Goal: Find specific page/section: Find specific page/section

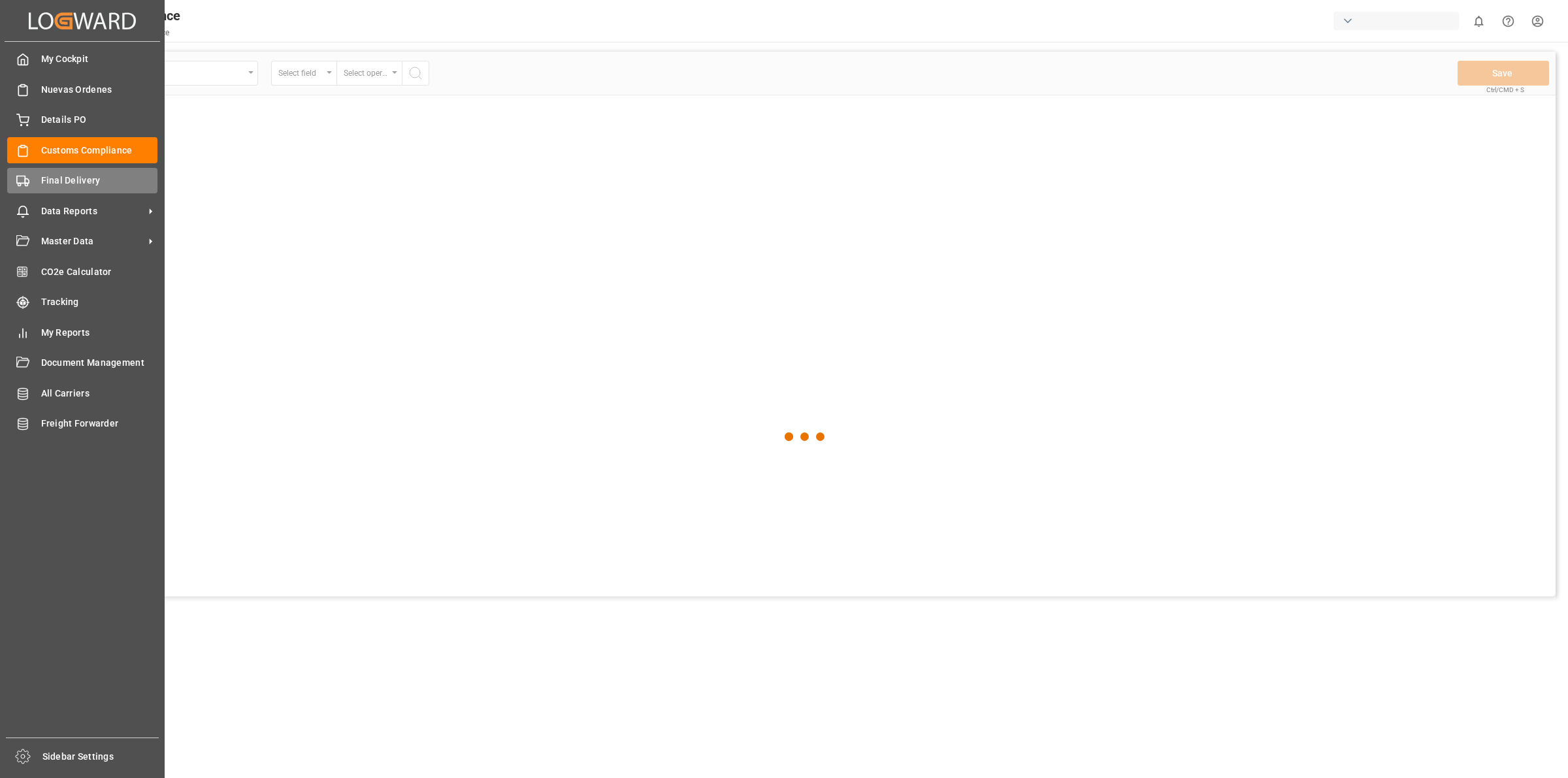
click at [29, 187] on div "Final Delivery Final Delivery" at bounding box center [82, 181] width 150 height 26
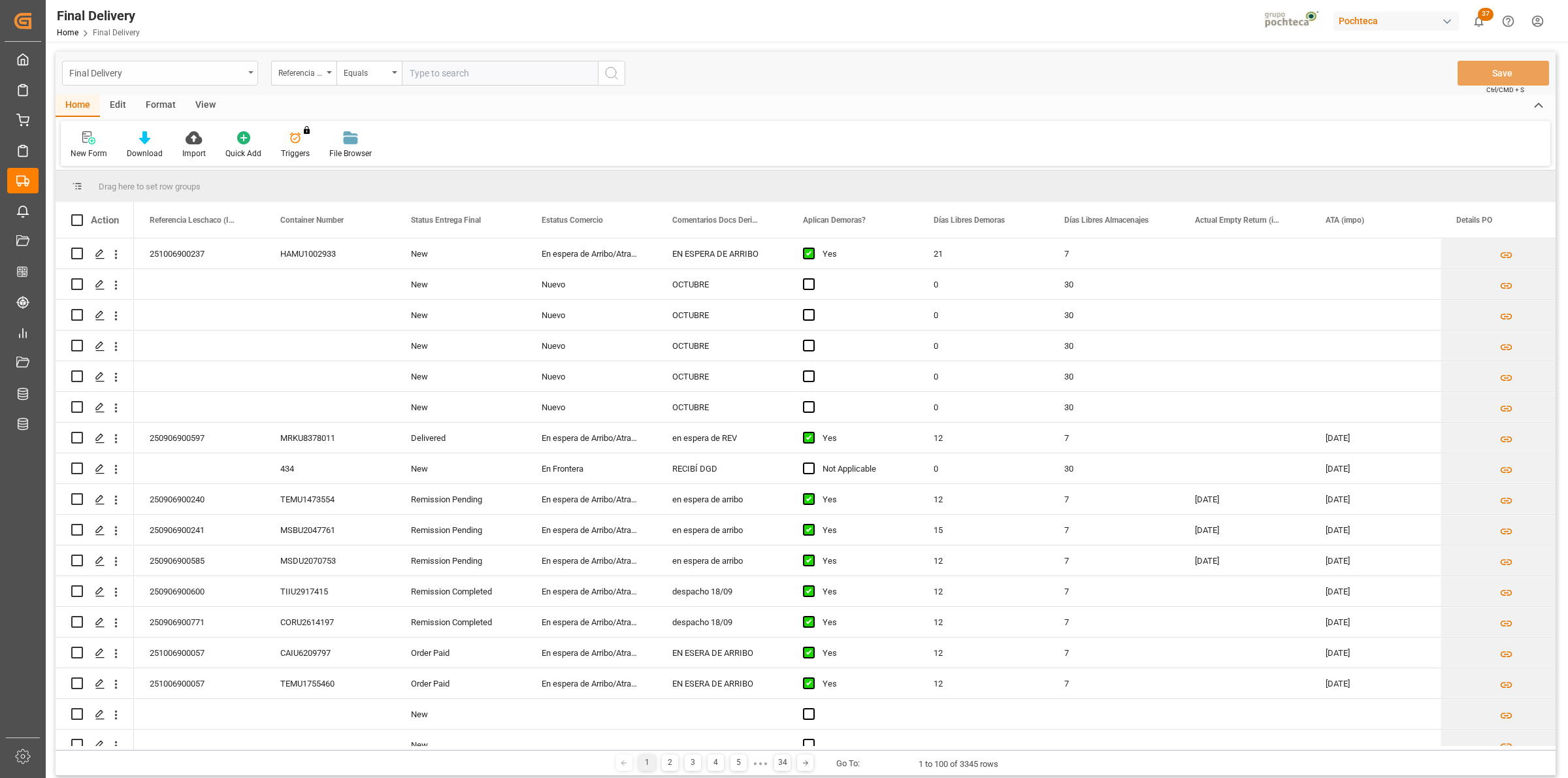
click at [249, 73] on icon "open menu" at bounding box center [251, 72] width 5 height 3
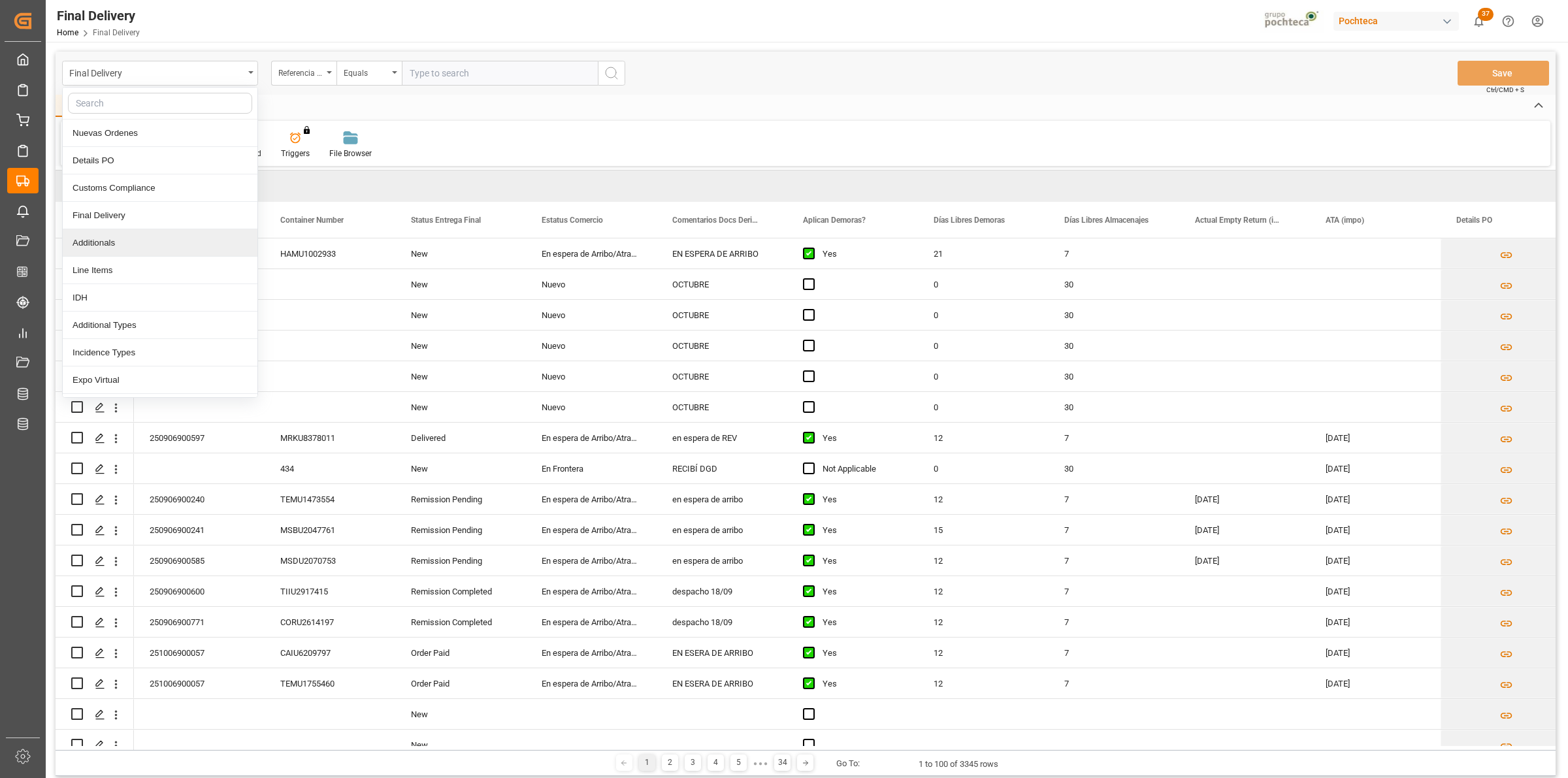
click at [135, 253] on div "Additionals" at bounding box center [160, 243] width 195 height 28
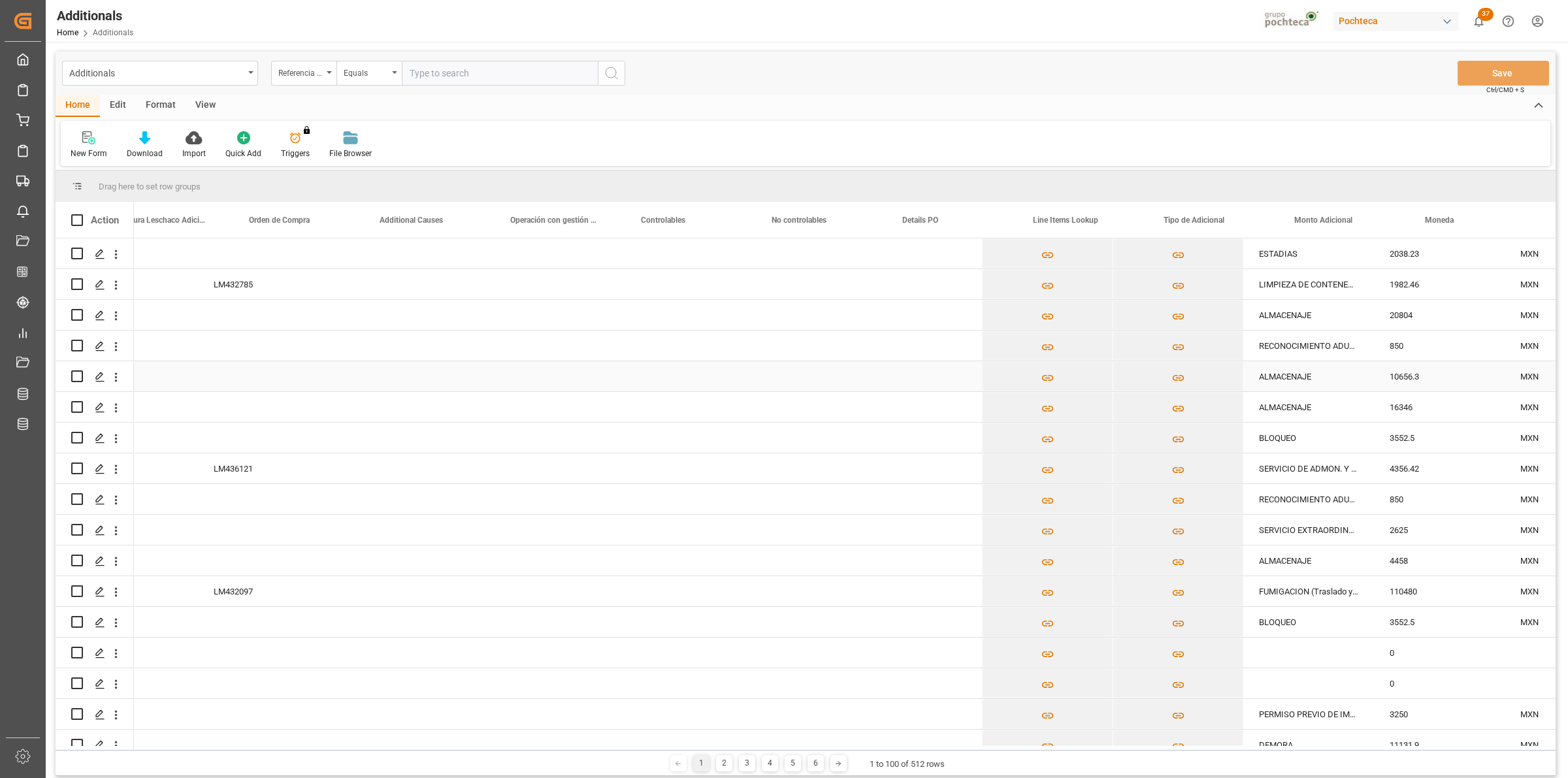
scroll to position [0, 1308]
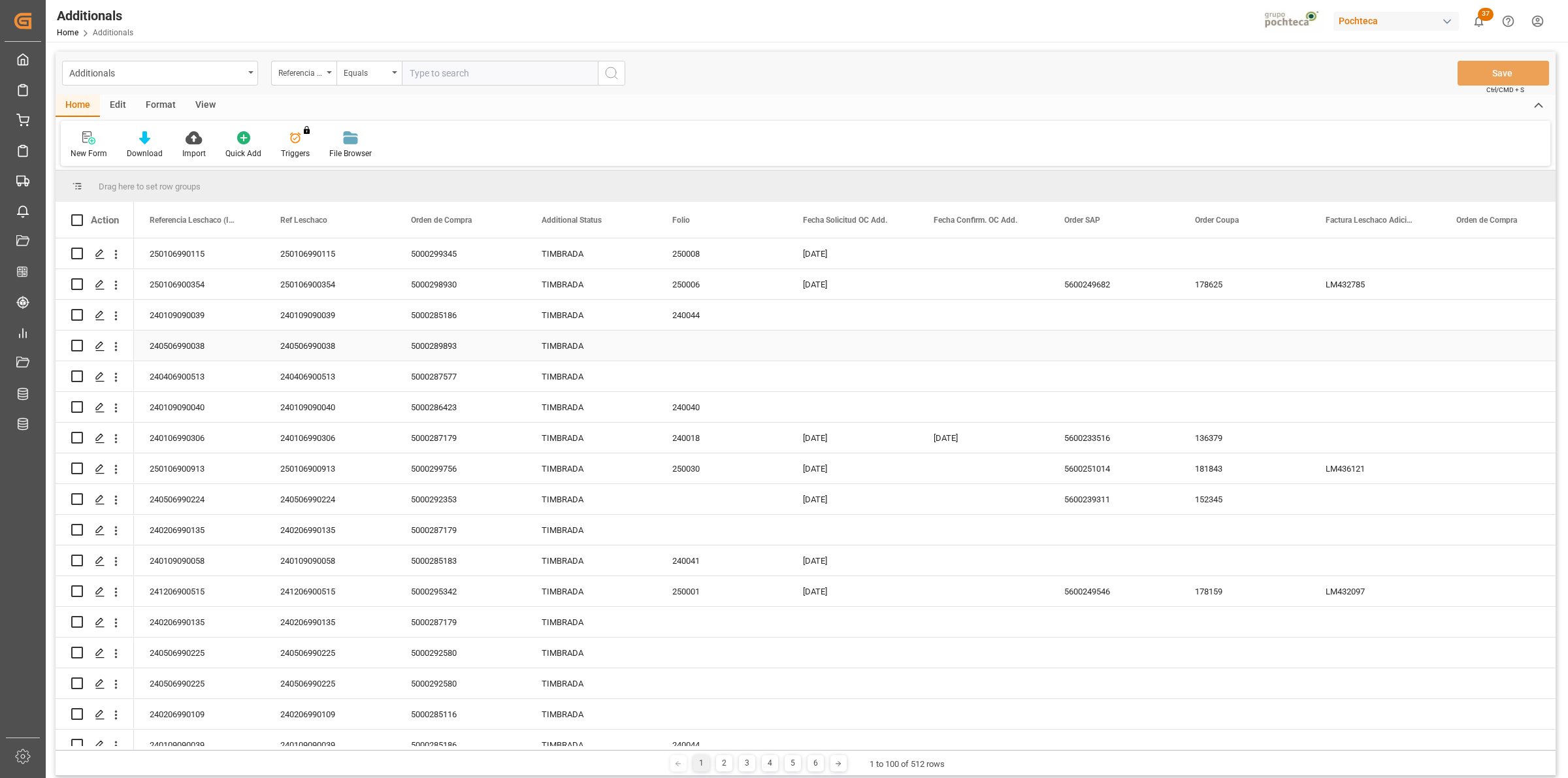
click at [694, 345] on div "Press SPACE to select this row." at bounding box center [722, 345] width 131 height 30
click at [246, 77] on div "Additionals" at bounding box center [159, 73] width 196 height 25
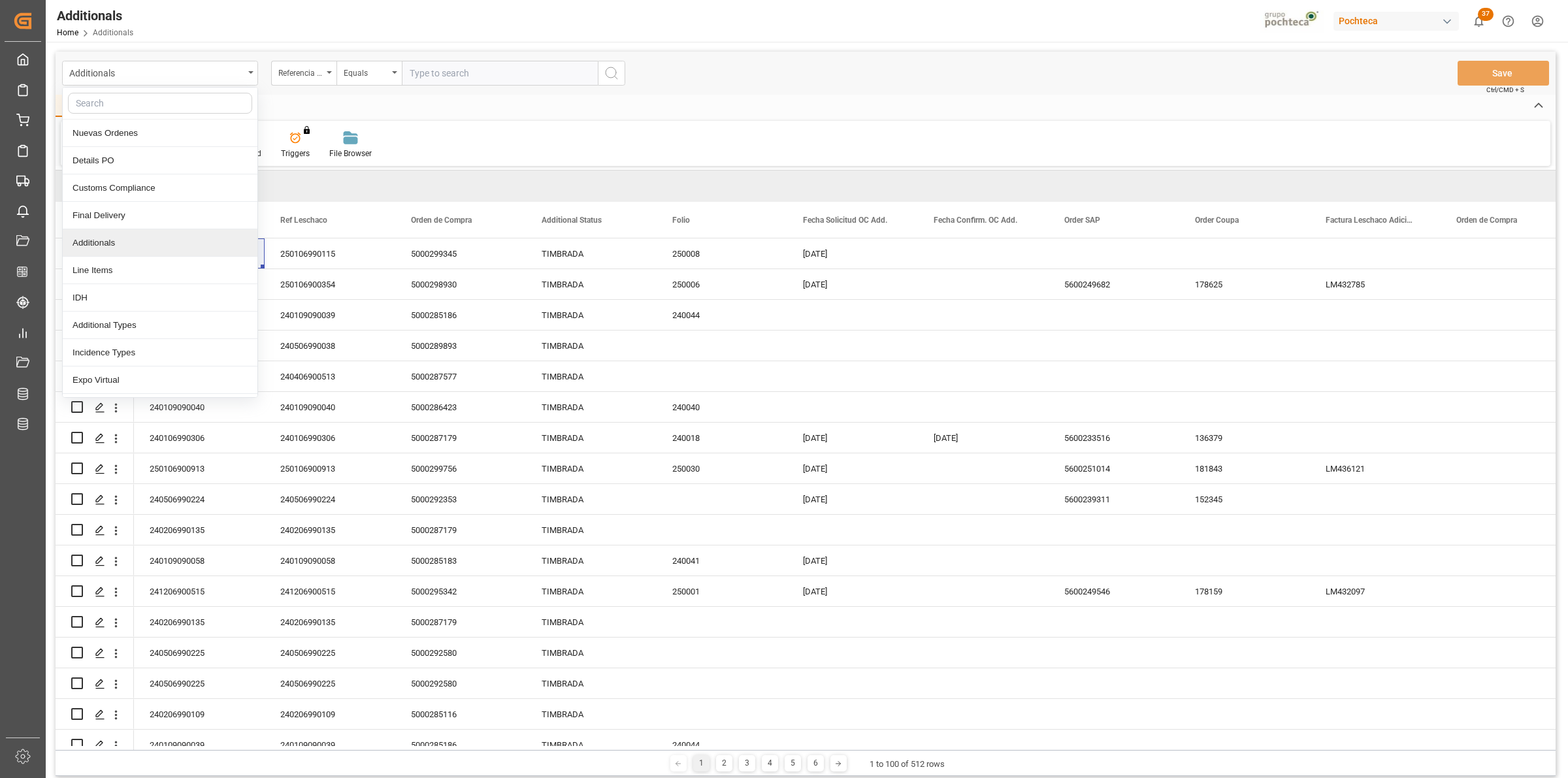
click at [178, 249] on div "Additionals" at bounding box center [160, 243] width 195 height 28
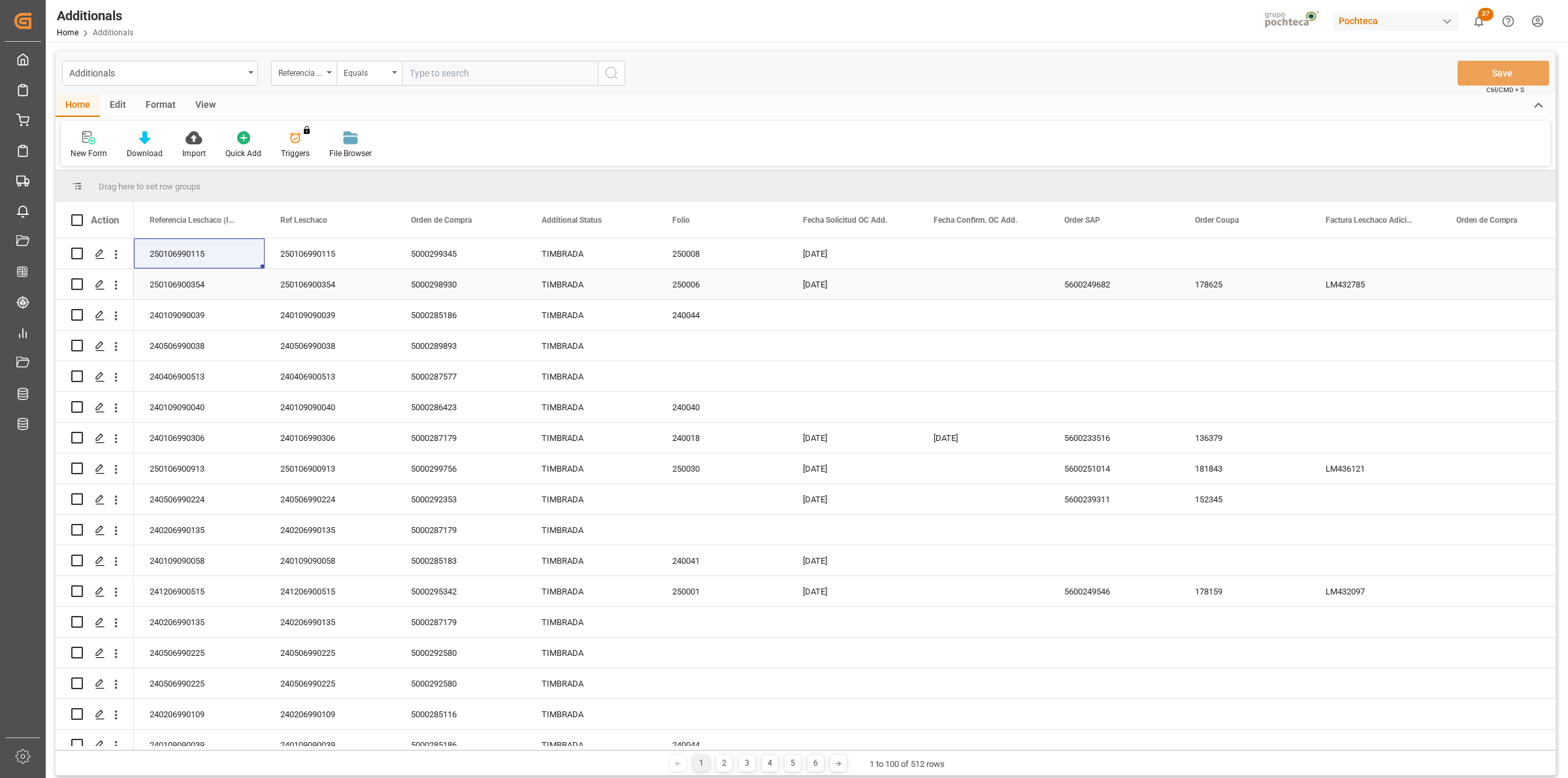
click at [335, 260] on div "250106990115" at bounding box center [330, 253] width 131 height 30
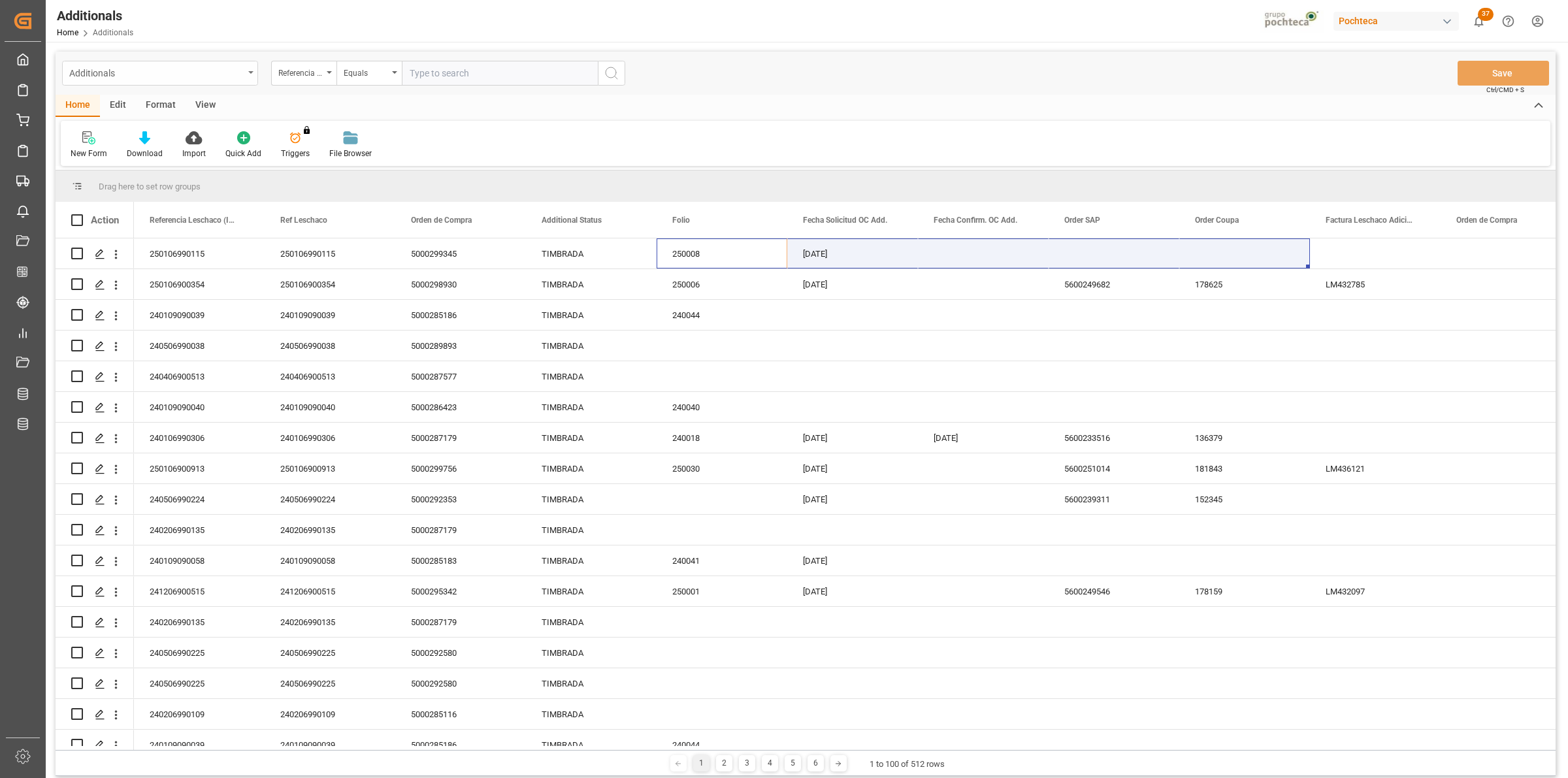
click at [252, 72] on icon "open menu" at bounding box center [251, 72] width 5 height 3
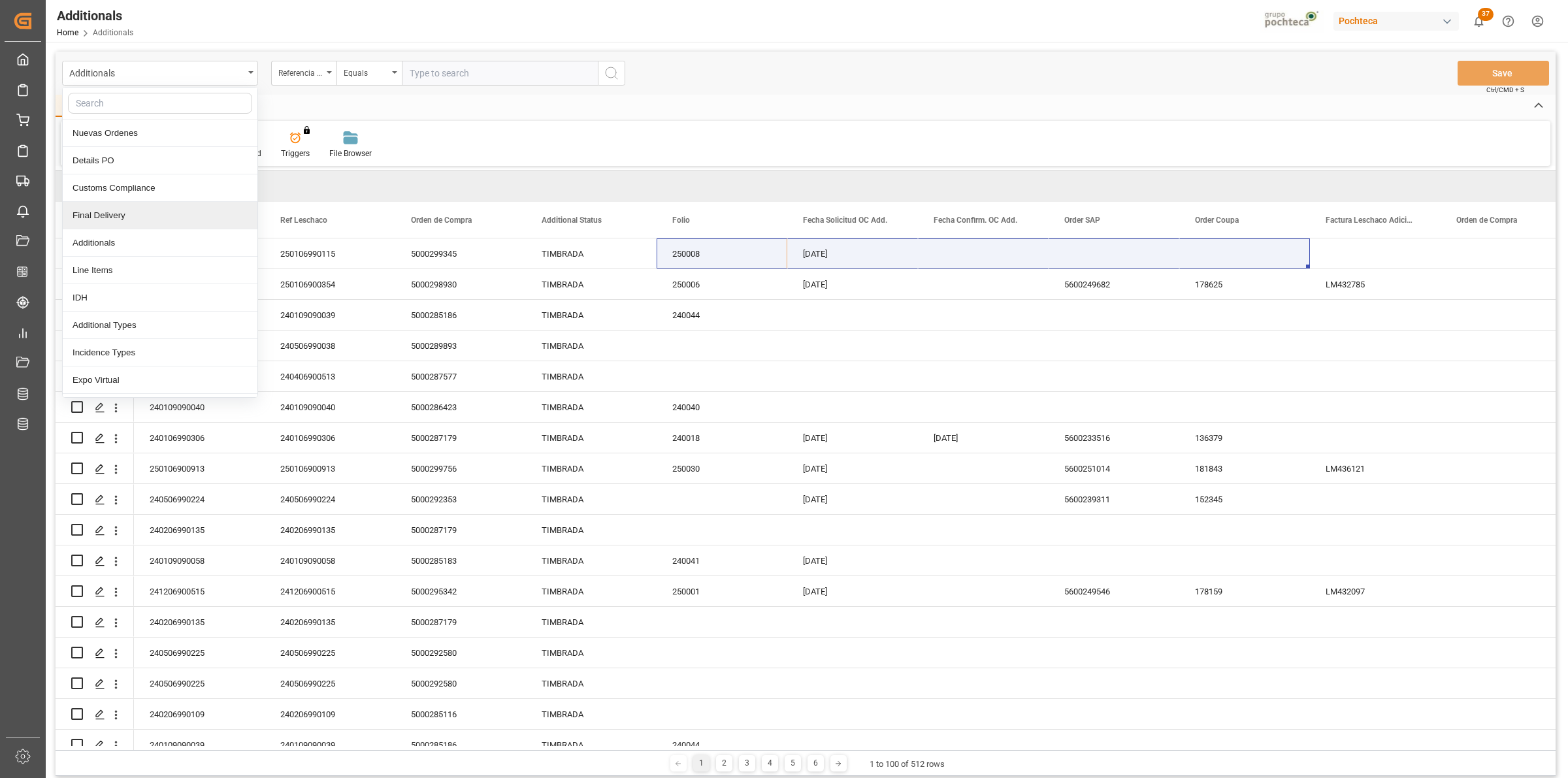
click at [174, 223] on div "Final Delivery" at bounding box center [160, 215] width 195 height 28
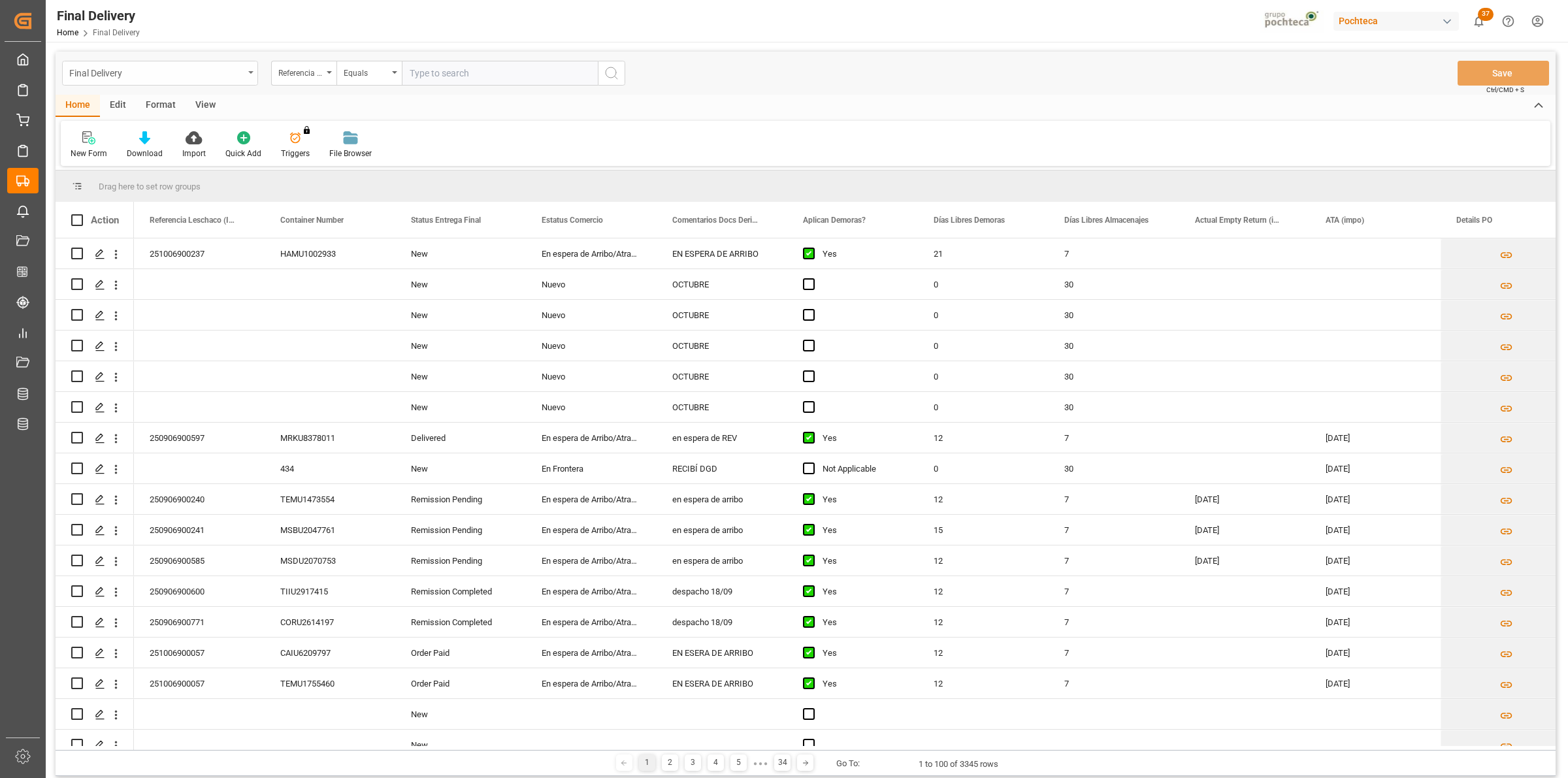
click at [253, 73] on div "Final Delivery" at bounding box center [159, 73] width 196 height 25
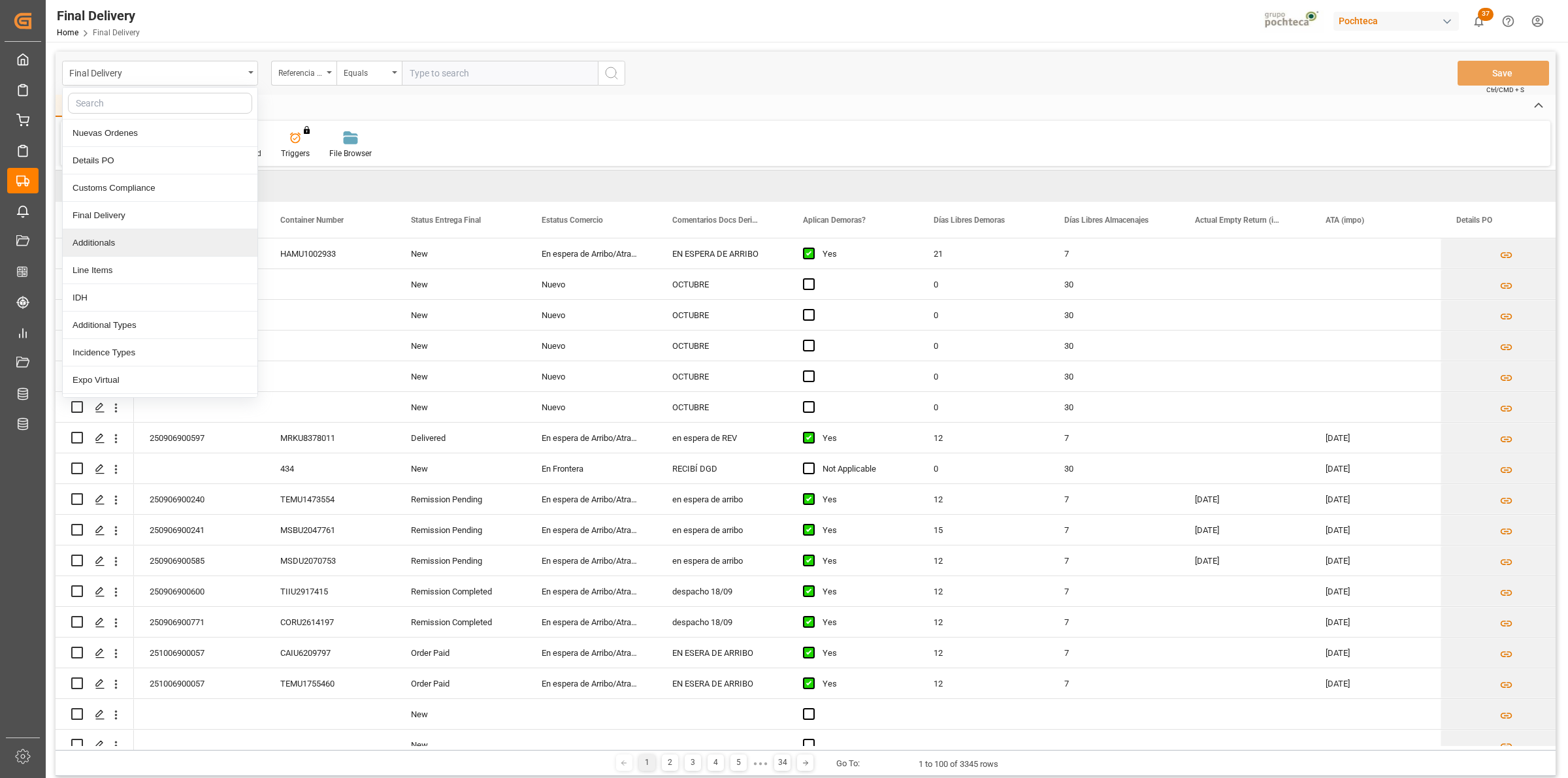
click at [166, 249] on div "Additionals" at bounding box center [160, 243] width 195 height 28
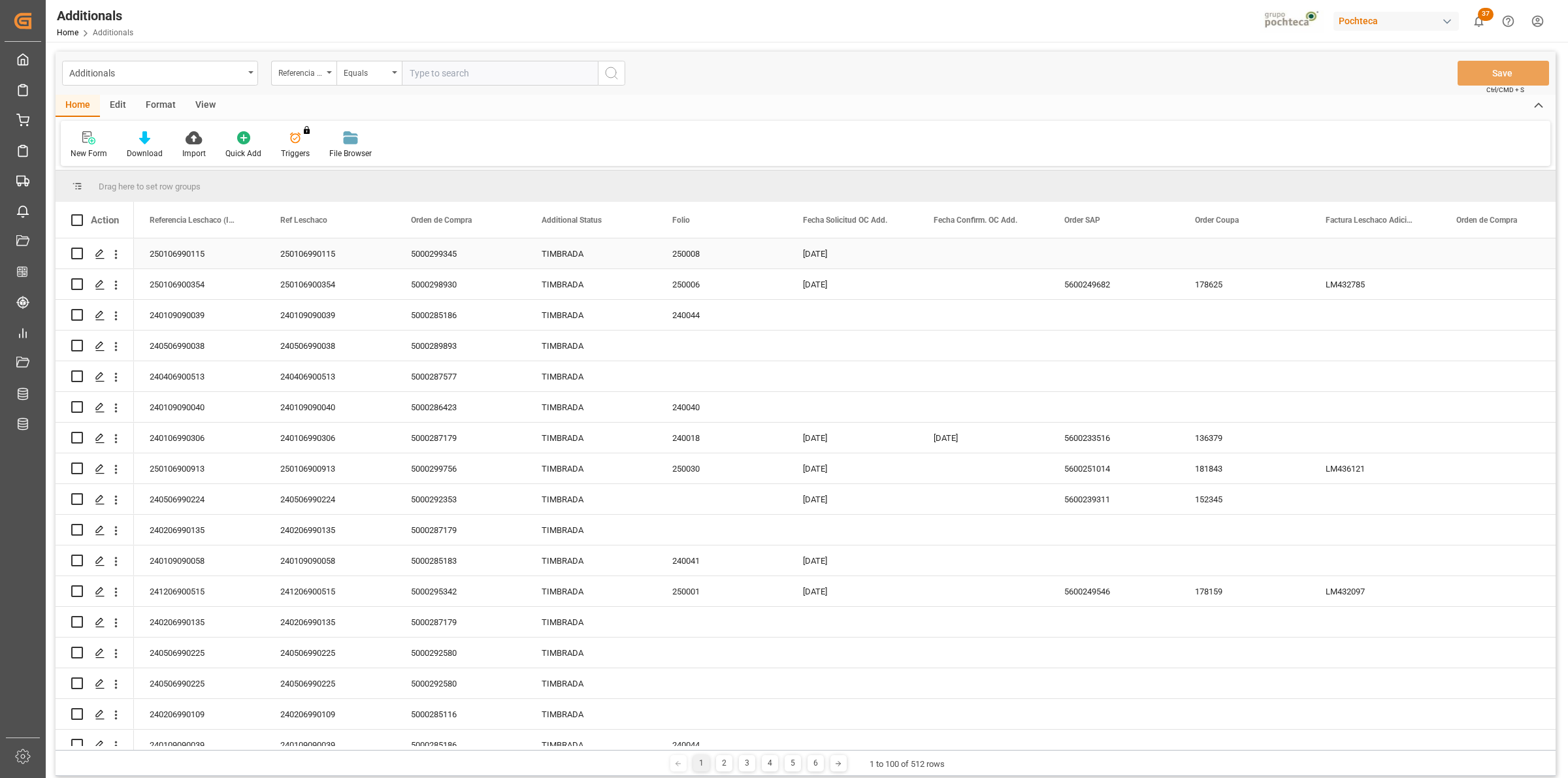
click at [968, 261] on div "Press SPACE to select this row." at bounding box center [983, 253] width 131 height 30
click at [255, 73] on div "Additionals" at bounding box center [159, 73] width 196 height 25
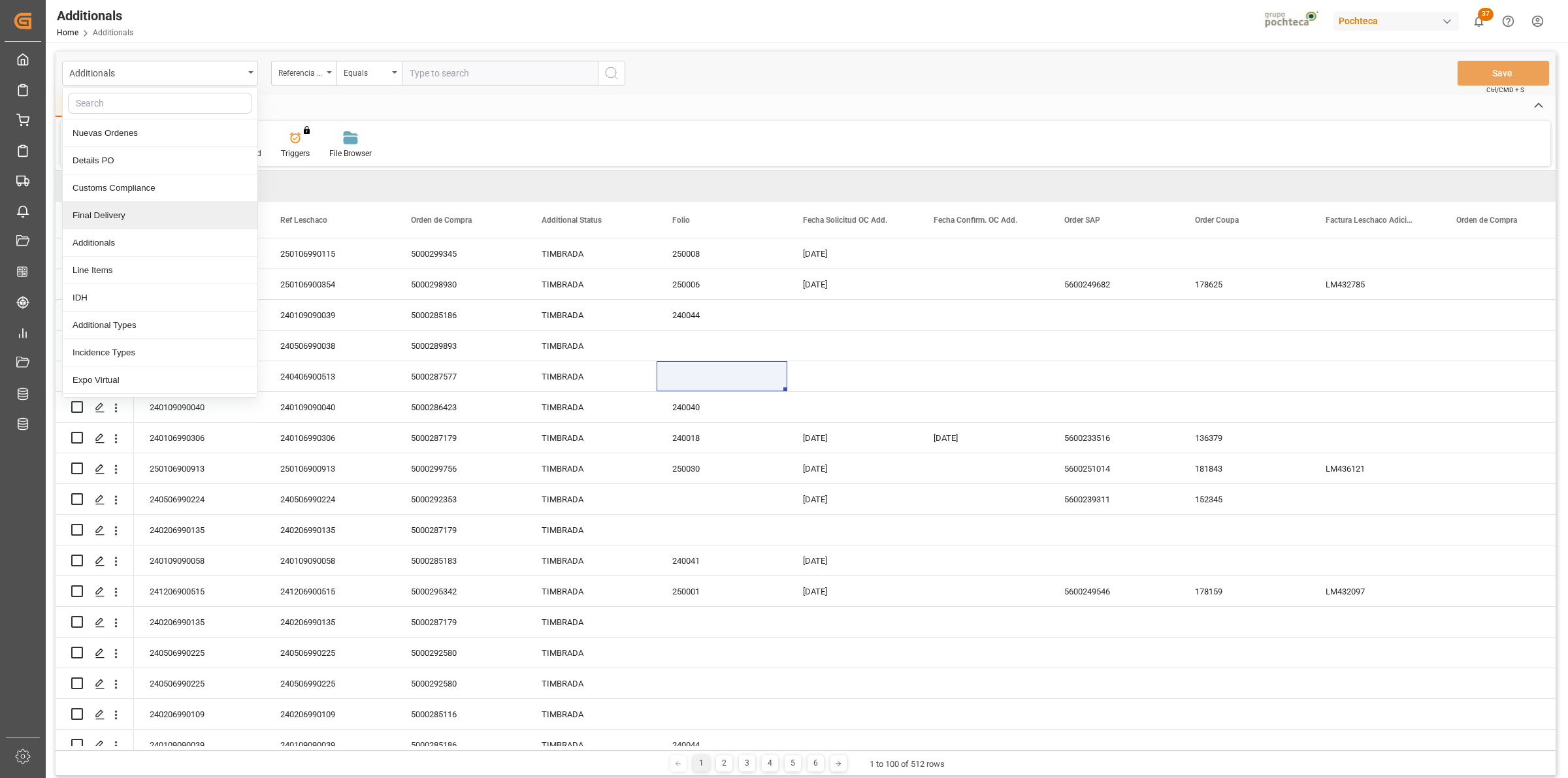
click at [169, 219] on div "Final Delivery" at bounding box center [160, 215] width 195 height 28
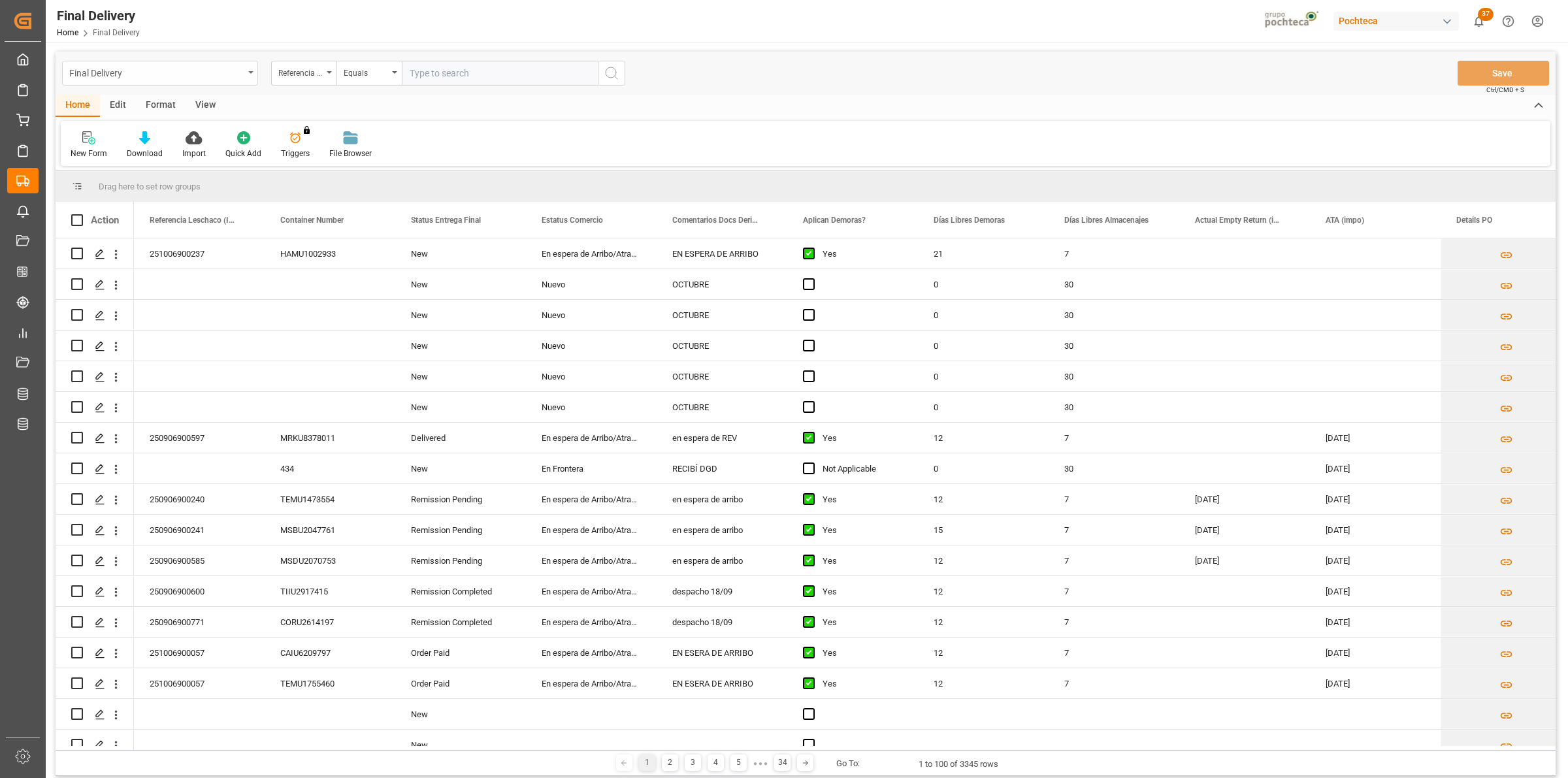
click at [250, 79] on div "Final Delivery" at bounding box center [159, 73] width 196 height 25
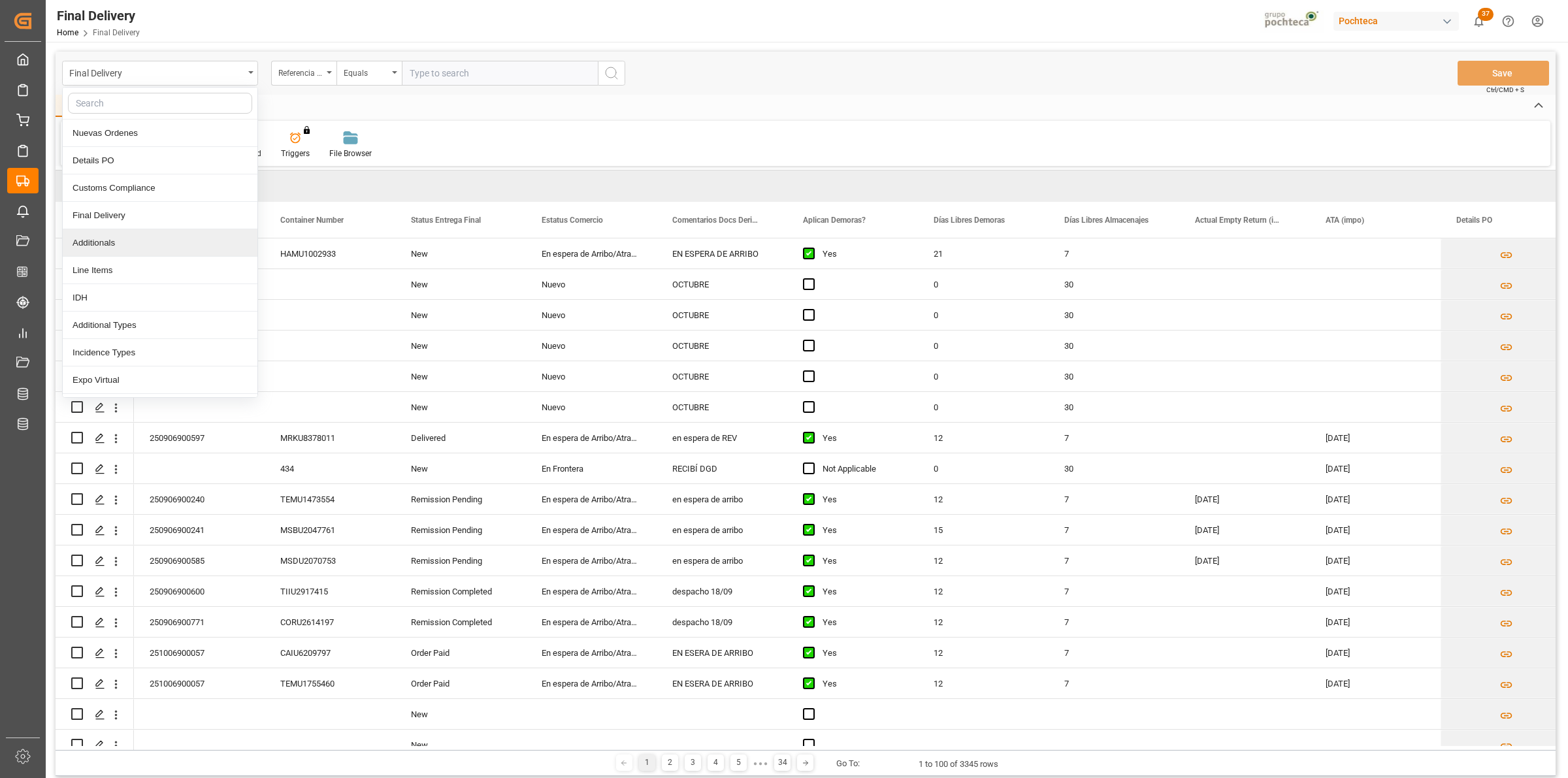
click at [131, 245] on div "Additionals" at bounding box center [160, 243] width 195 height 28
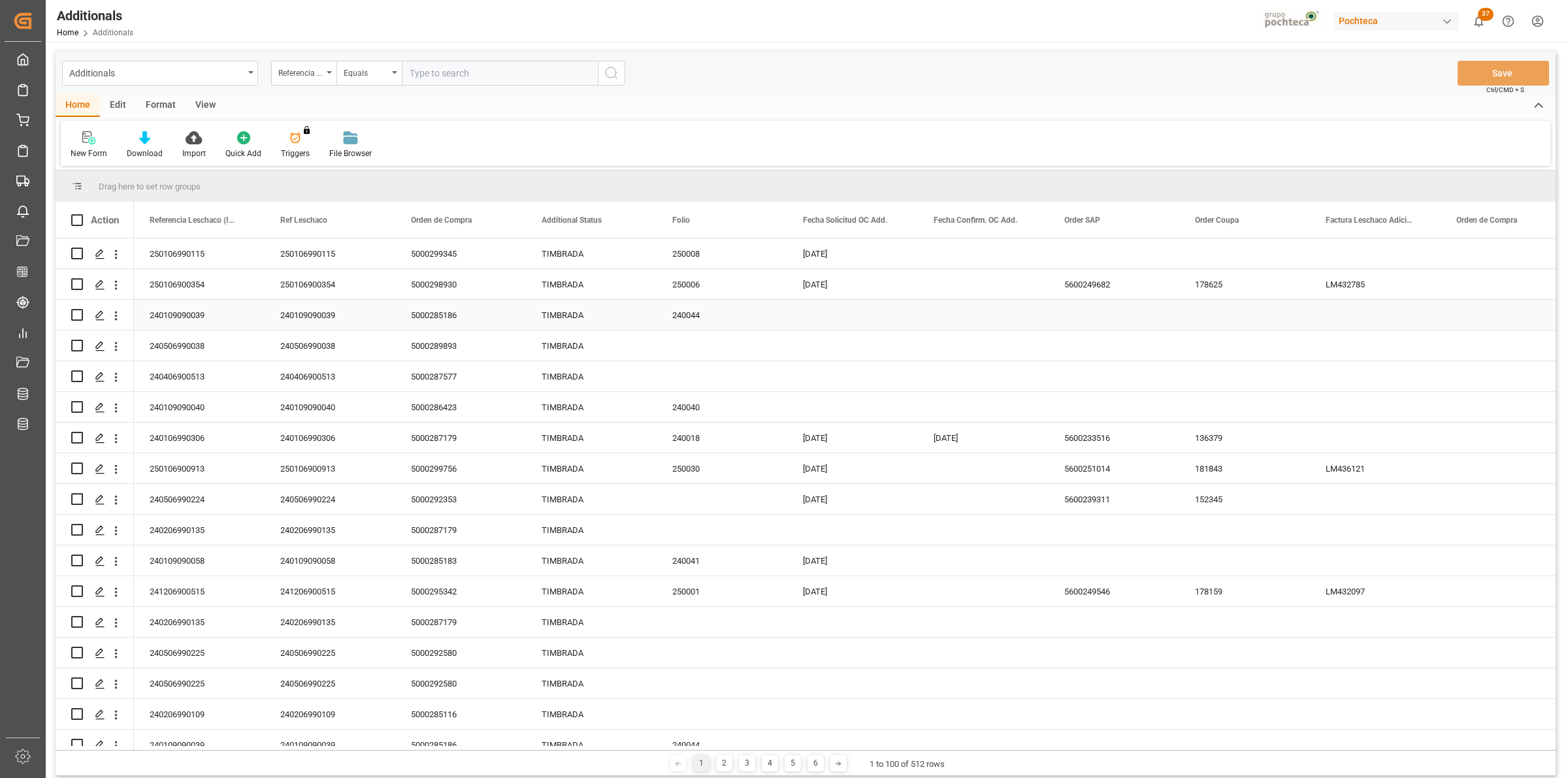
click at [700, 308] on div "240044" at bounding box center [722, 314] width 131 height 30
click at [685, 371] on div "Press SPACE to select this row." at bounding box center [722, 376] width 131 height 30
click at [145, 96] on div "Format" at bounding box center [161, 106] width 50 height 22
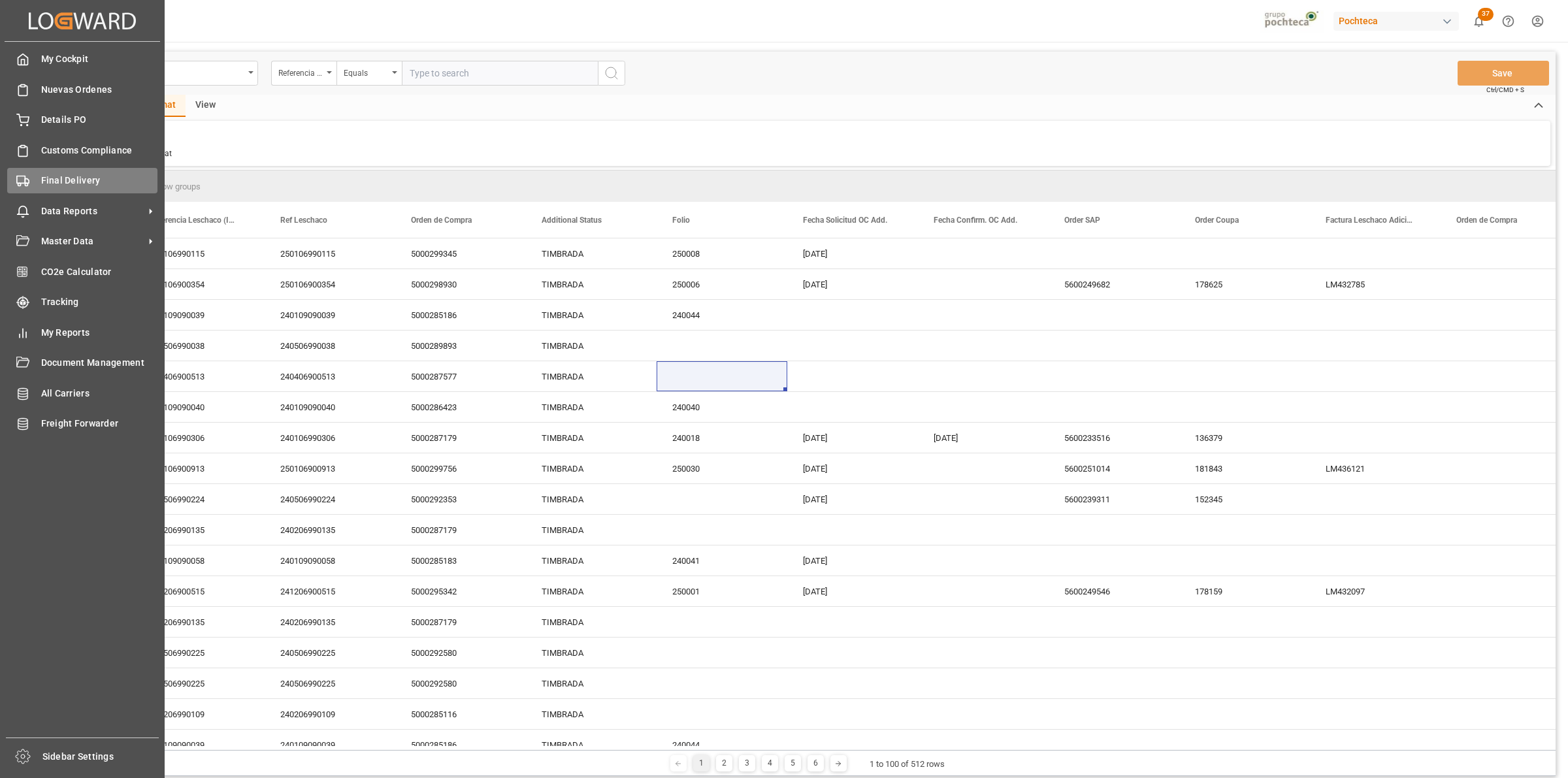
click at [16, 184] on icon at bounding box center [22, 180] width 13 height 13
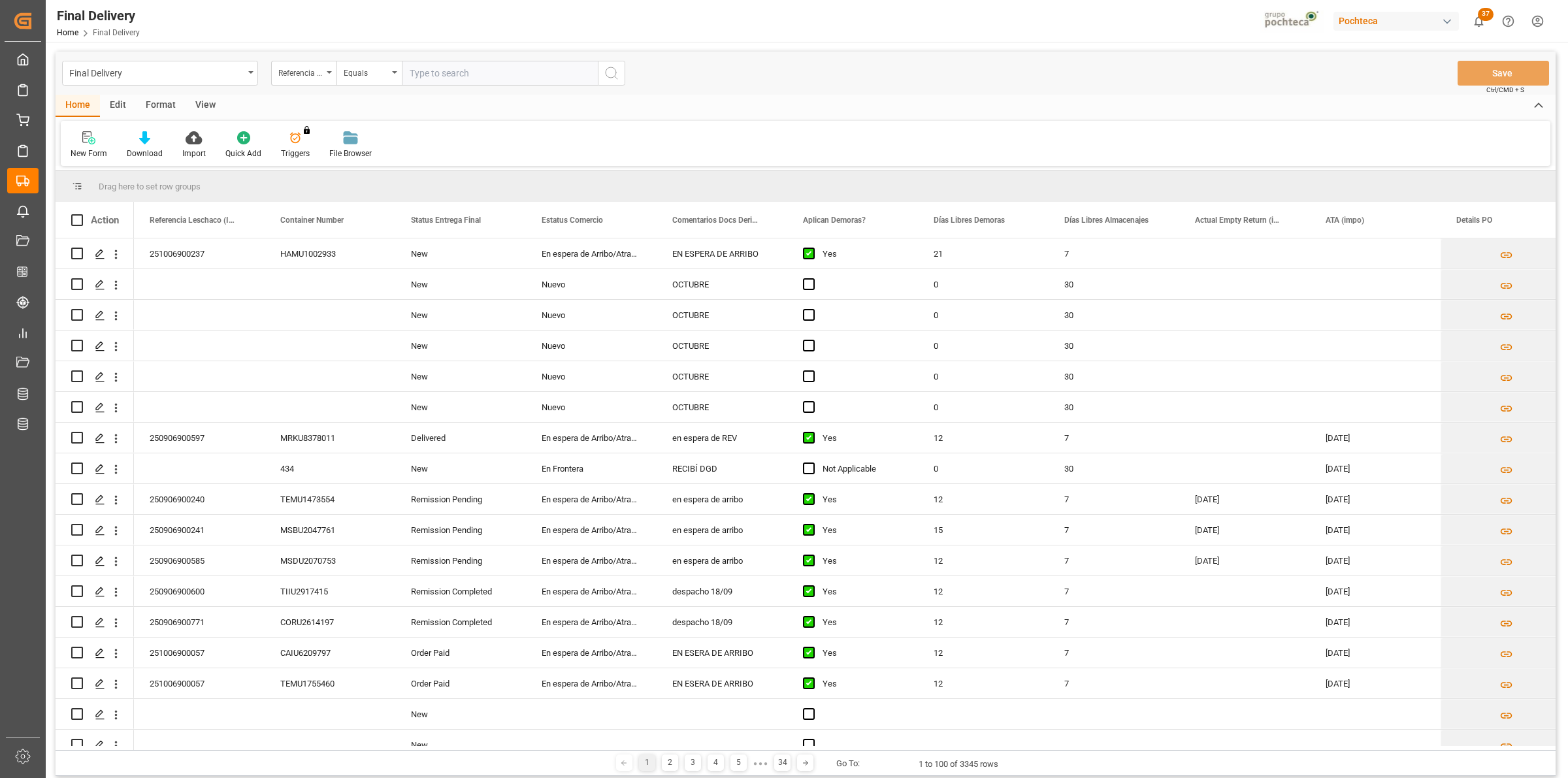
click at [200, 109] on div "View" at bounding box center [205, 106] width 40 height 22
click at [148, 140] on icon at bounding box center [148, 137] width 13 height 13
click at [91, 146] on div "Default" at bounding box center [84, 145] width 45 height 28
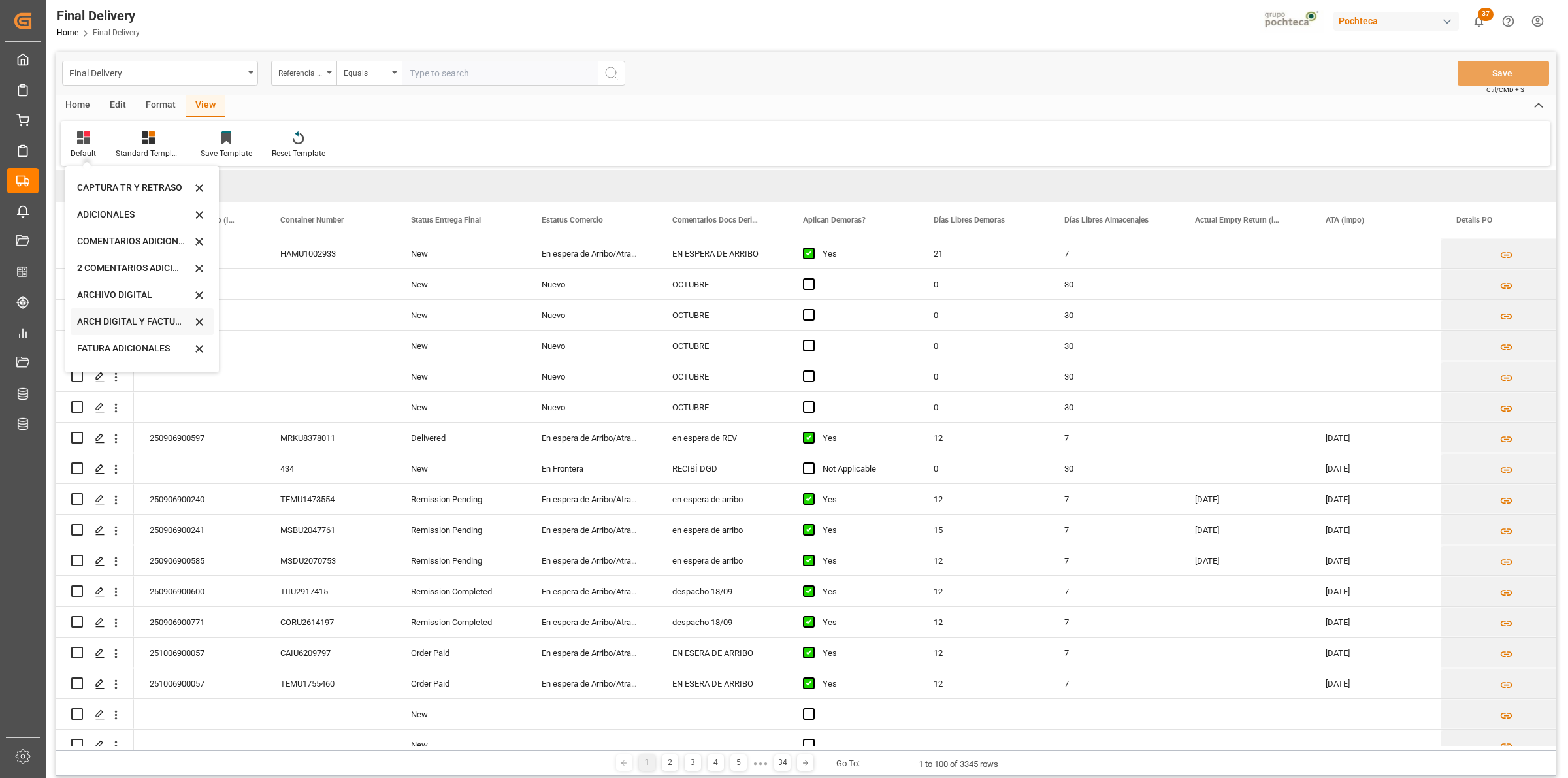
scroll to position [125, 0]
click at [106, 348] on div "CAPTURA TR Y RETRASO CON ENTREGA Y SUCURSAL" at bounding box center [134, 354] width 115 height 14
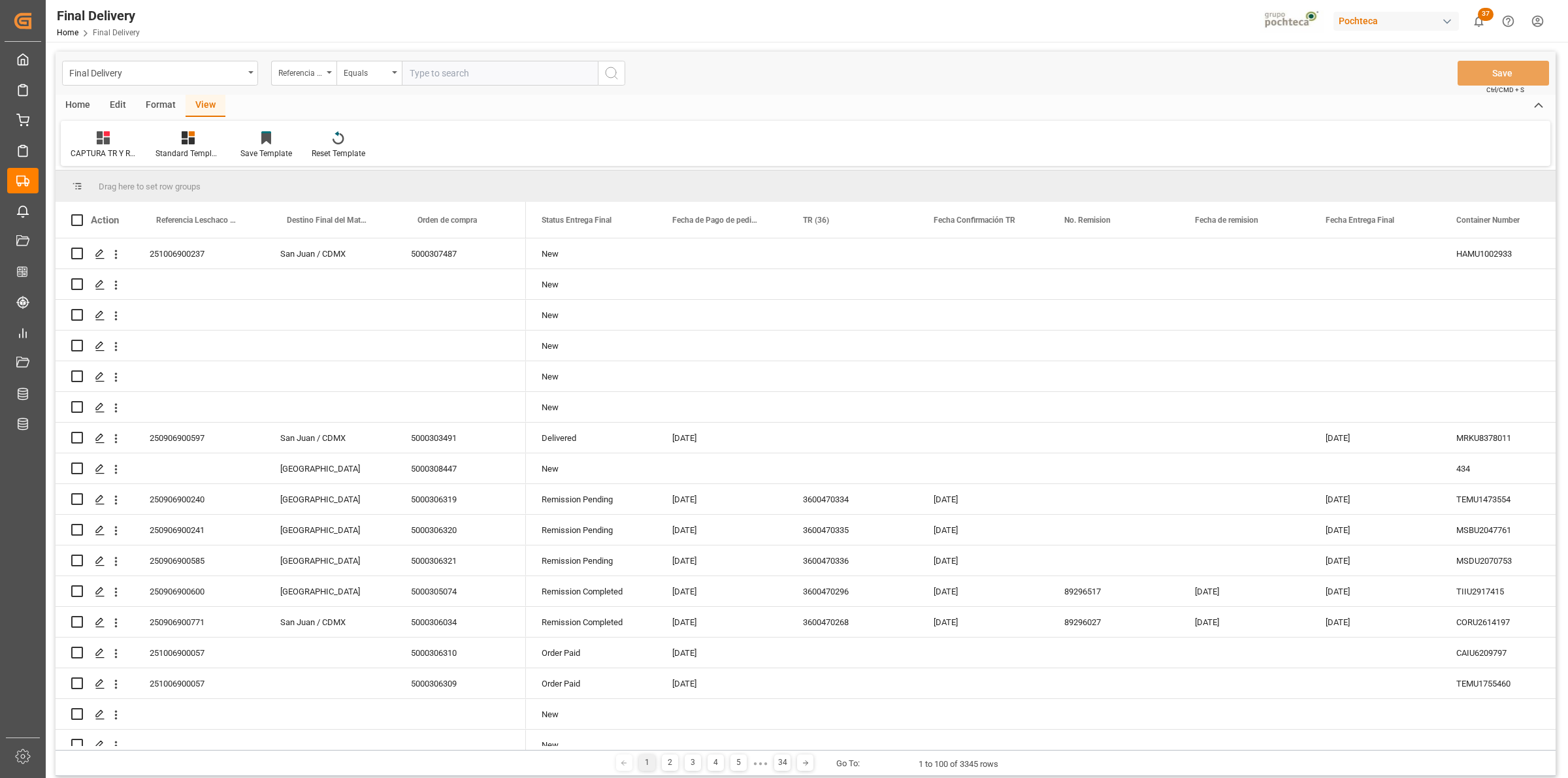
click at [164, 113] on div "Format" at bounding box center [161, 106] width 50 height 22
click at [166, 115] on div "Format" at bounding box center [161, 106] width 50 height 22
click at [145, 138] on icon at bounding box center [150, 137] width 13 height 13
click at [162, 177] on div "DESTINO PARA REMI" at bounding box center [180, 184] width 86 height 14
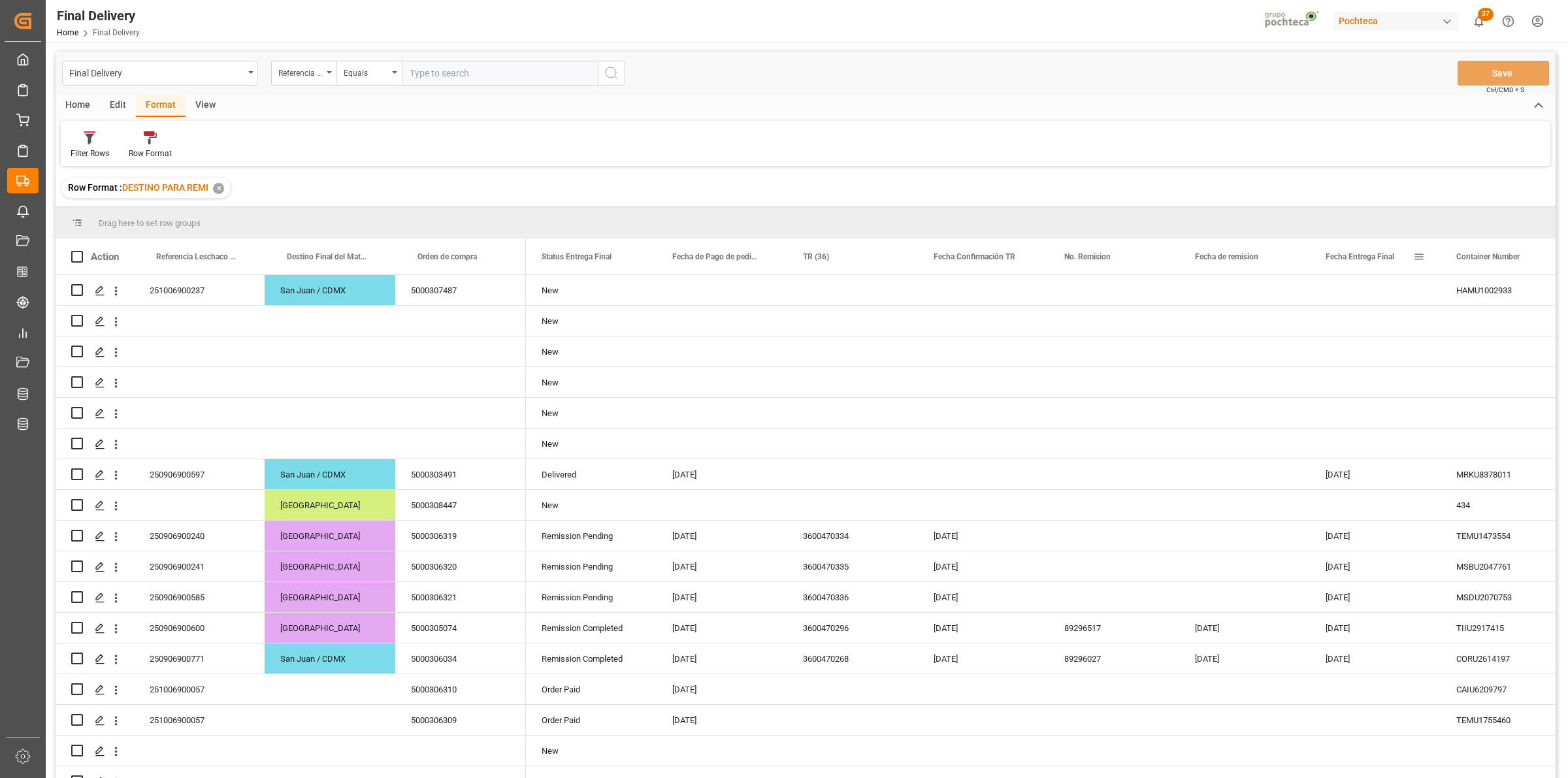
click at [1419, 257] on span at bounding box center [1419, 257] width 12 height 12
click at [1484, 258] on span "filter" at bounding box center [1493, 258] width 58 height 23
click at [1540, 323] on input "date" at bounding box center [1478, 327] width 128 height 26
type input "[DATE]"
click at [1484, 372] on button "Apply" at bounding box center [1496, 367] width 24 height 13
